Goal: Task Accomplishment & Management: Manage account settings

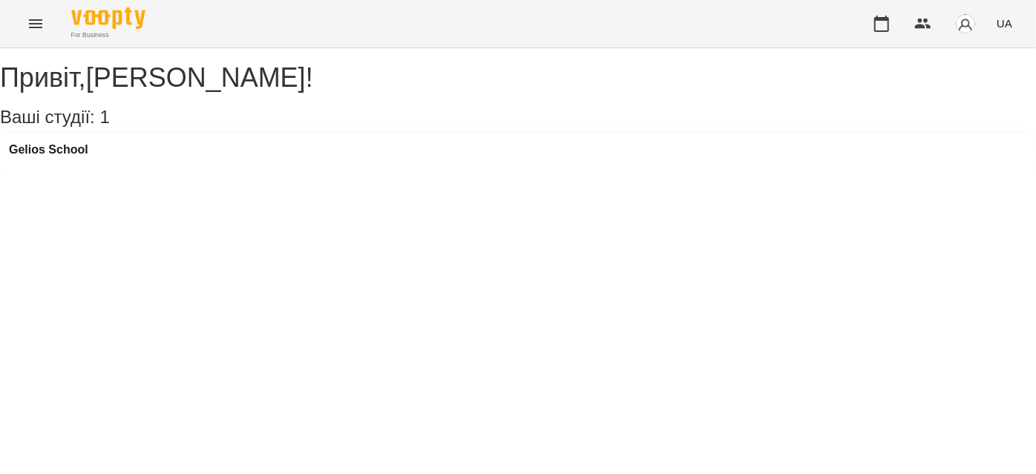
click at [42, 33] on button "Menu" at bounding box center [36, 24] width 36 height 36
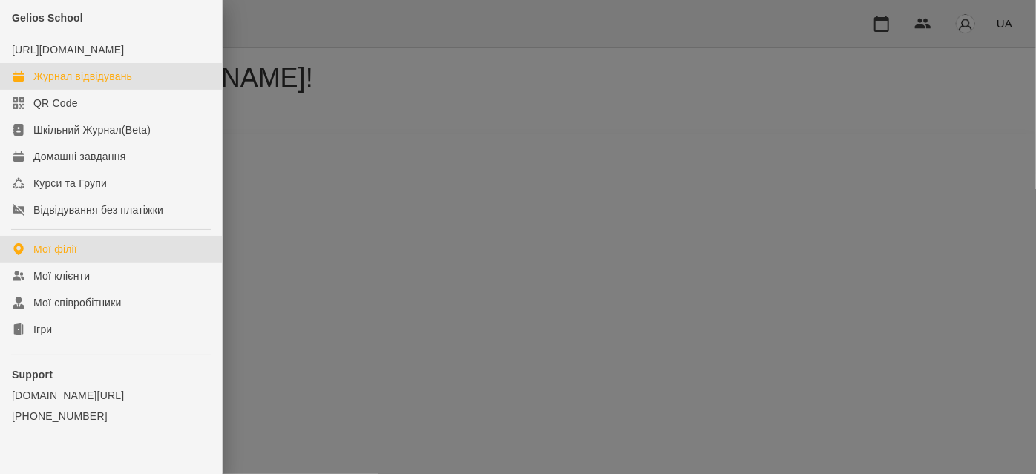
click at [68, 84] on div "Журнал відвідувань" at bounding box center [82, 76] width 99 height 15
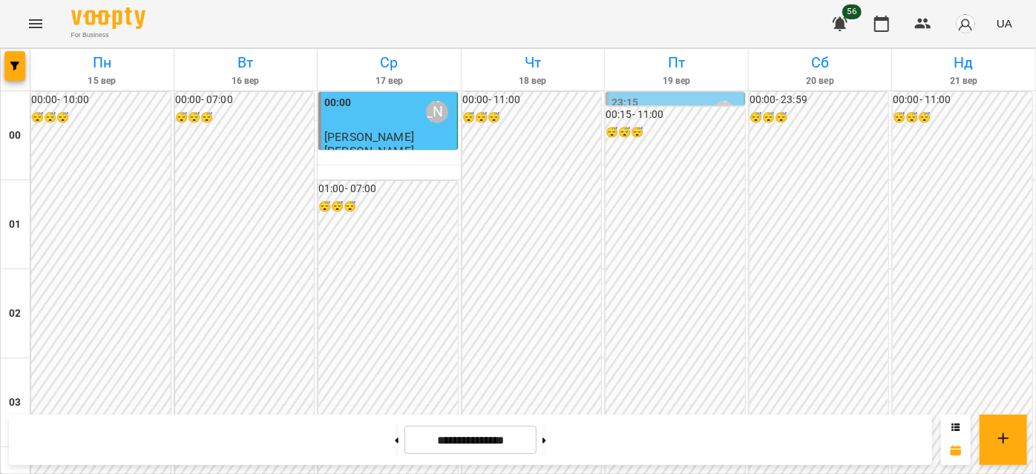
scroll to position [1079, 0]
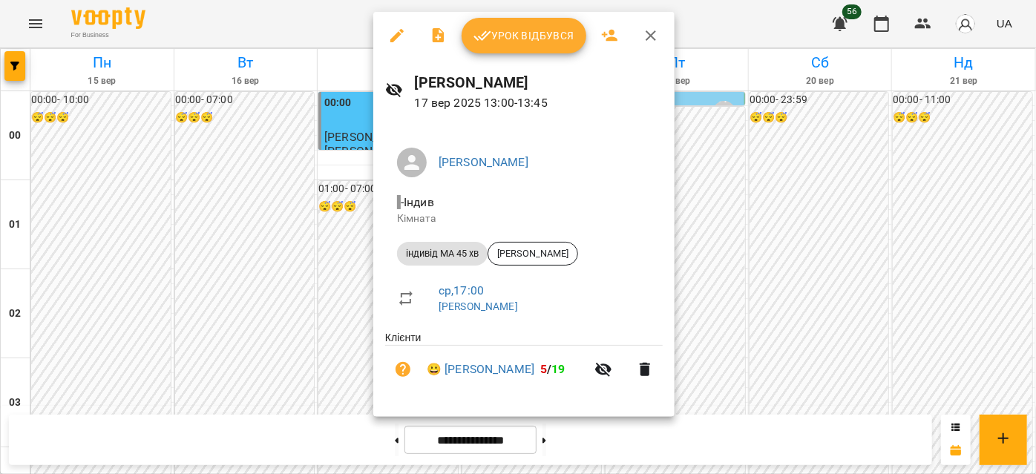
click at [498, 44] on span "Урок відбувся" at bounding box center [523, 36] width 101 height 18
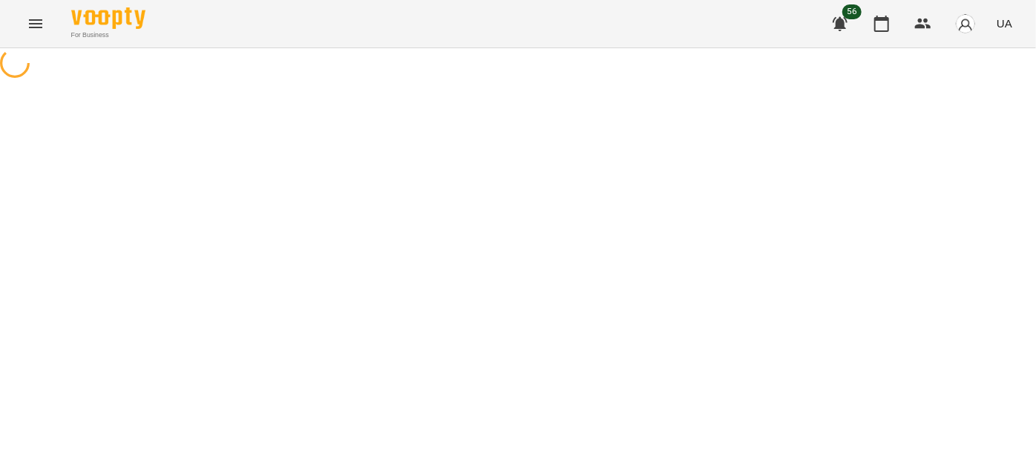
click at [35, 32] on icon "Menu" at bounding box center [36, 24] width 18 height 18
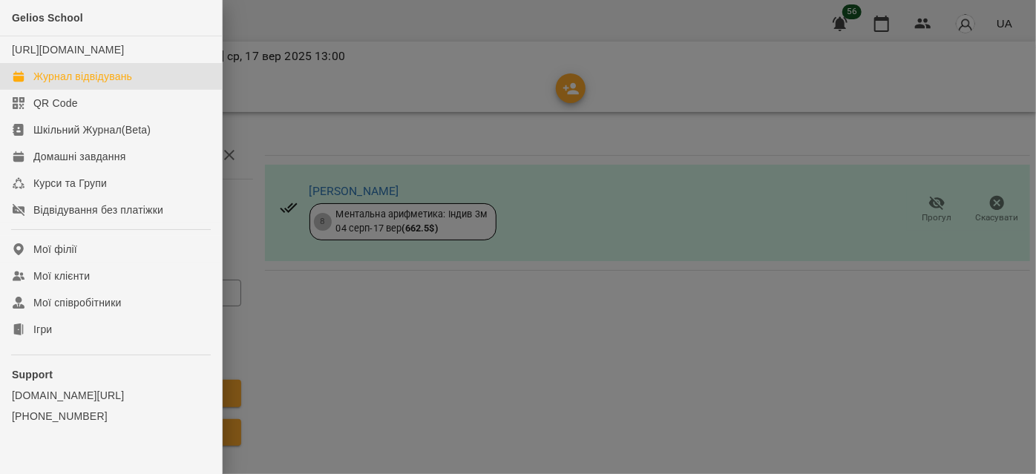
click at [57, 90] on link "Журнал відвідувань" at bounding box center [111, 76] width 222 height 27
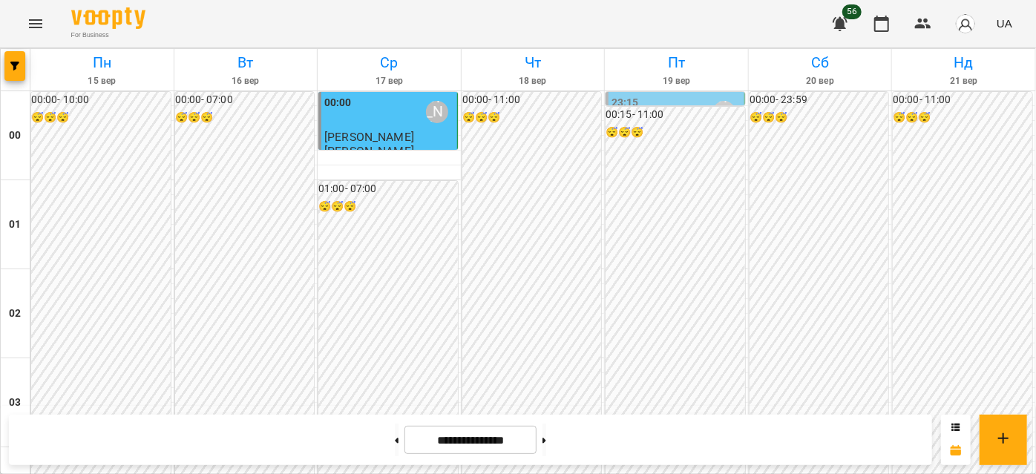
scroll to position [1618, 0]
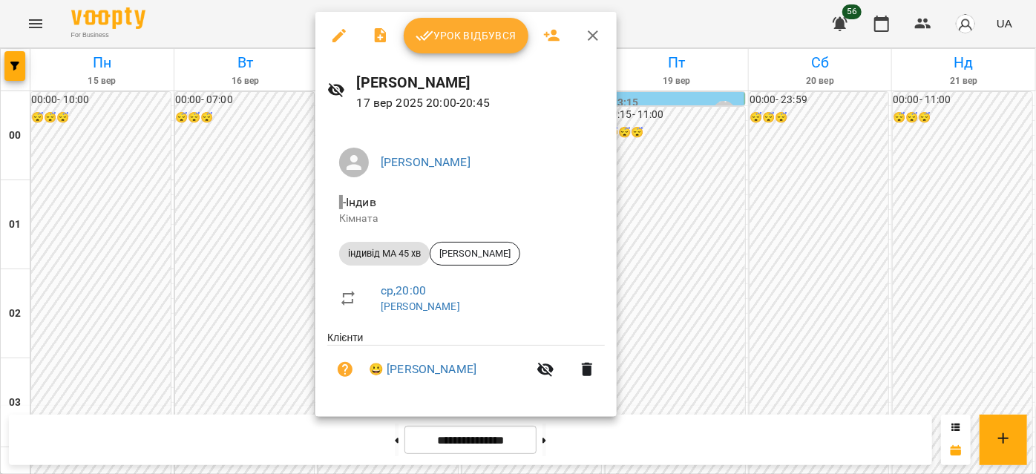
click at [591, 43] on icon "button" at bounding box center [593, 36] width 18 height 18
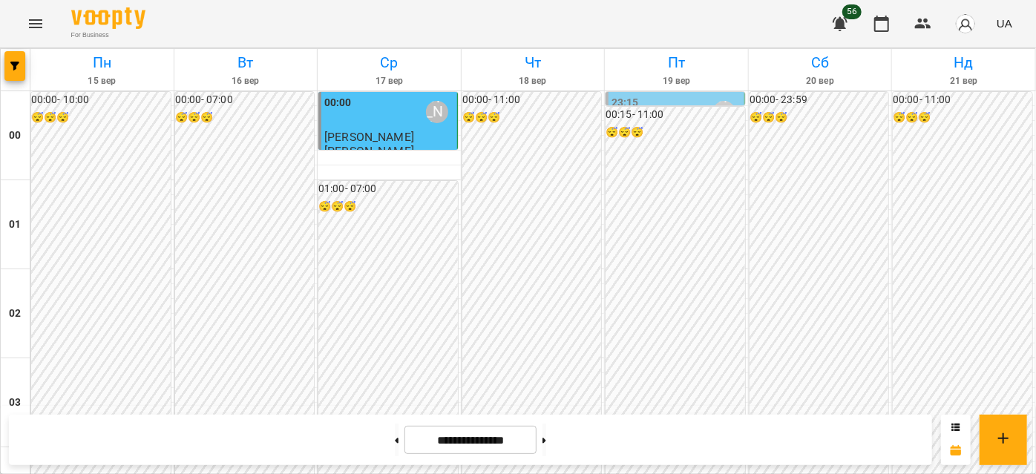
scroll to position [1212, 0]
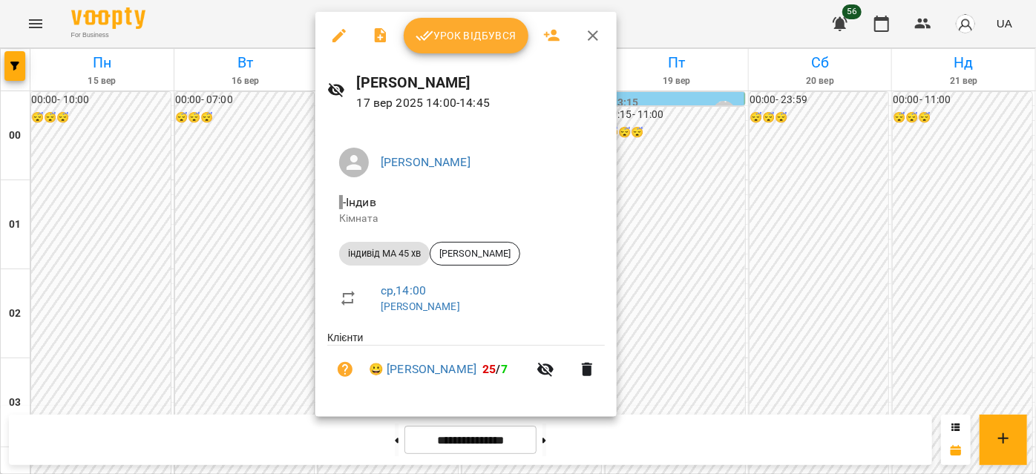
click at [590, 38] on icon "button" at bounding box center [593, 36] width 18 height 18
